Goal: Information Seeking & Learning: Obtain resource

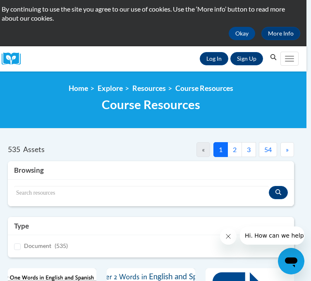
scroll to position [44, 5]
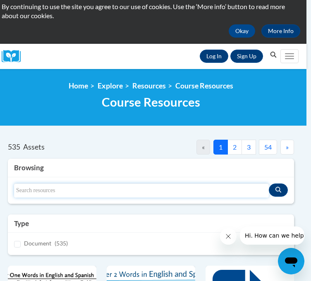
click at [44, 198] on input "Search resources" at bounding box center [141, 191] width 255 height 14
type input "letter cards"
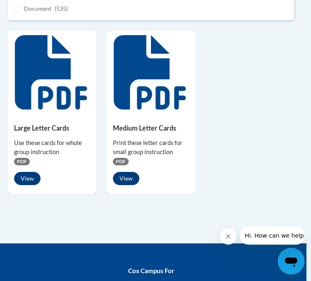
scroll to position [274, 5]
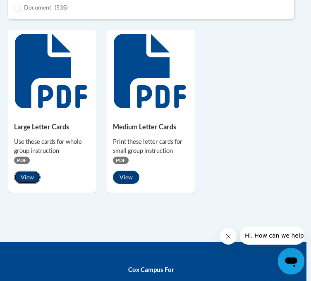
click at [27, 184] on button "View" at bounding box center [27, 177] width 26 height 13
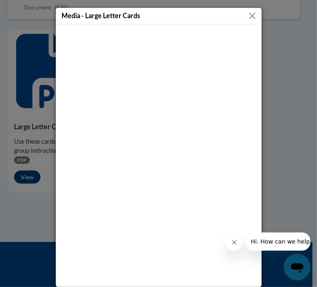
click at [248, 16] on button "Close" at bounding box center [252, 16] width 10 height 10
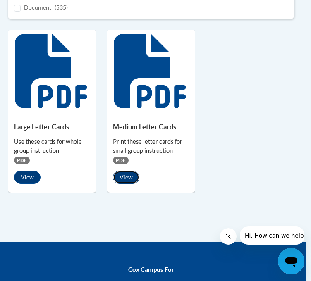
click at [123, 184] on button "View" at bounding box center [126, 177] width 26 height 13
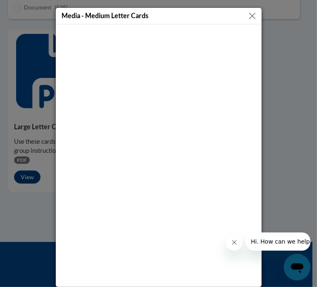
click at [251, 13] on button "Close" at bounding box center [252, 16] width 10 height 10
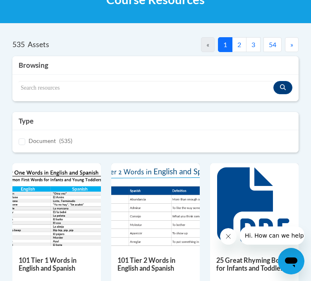
scroll to position [147, 0]
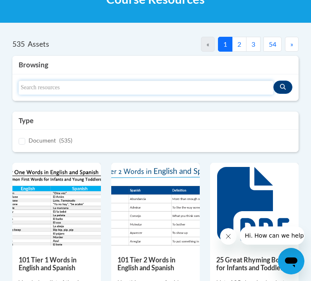
click at [83, 95] on input "Search resources" at bounding box center [146, 88] width 255 height 14
type input "letter formation"
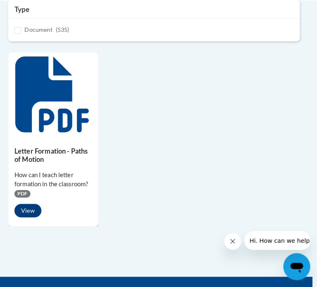
scroll to position [256, 5]
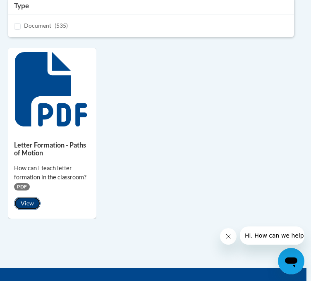
click at [25, 210] on button "View" at bounding box center [27, 203] width 26 height 13
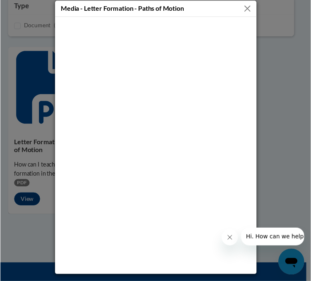
scroll to position [0, 0]
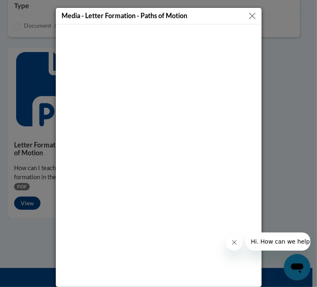
click at [249, 14] on button "Close" at bounding box center [252, 16] width 10 height 10
